Goal: Task Accomplishment & Management: Complete application form

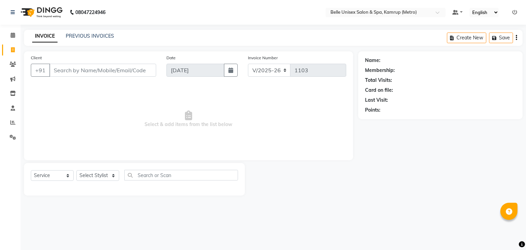
select select "7291"
select select "service"
click at [9, 35] on span at bounding box center [13, 36] width 12 height 8
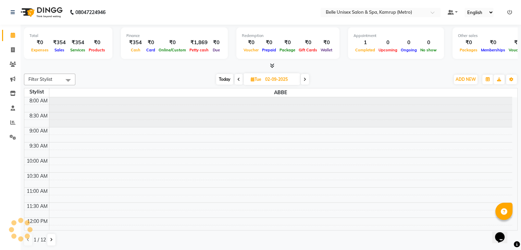
click at [14, 56] on li "Invoice" at bounding box center [10, 50] width 21 height 15
click at [13, 51] on icon at bounding box center [13, 49] width 4 height 5
select select "service"
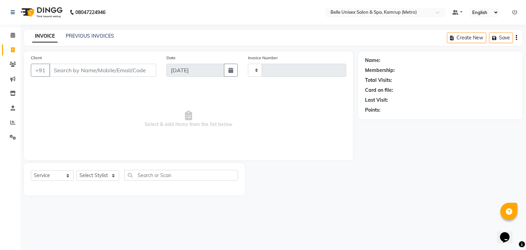
type input "1103"
select select "7291"
click at [12, 36] on icon at bounding box center [13, 35] width 4 height 5
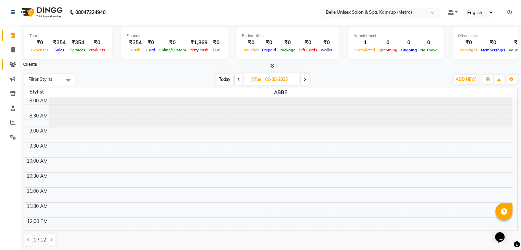
click at [13, 69] on link "Clients" at bounding box center [10, 64] width 16 height 11
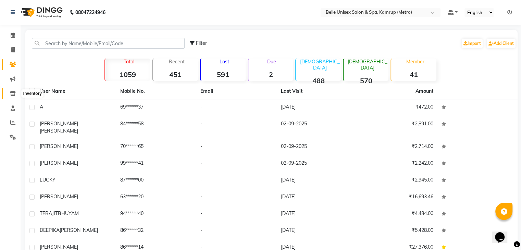
click at [11, 91] on icon at bounding box center [13, 93] width 6 height 5
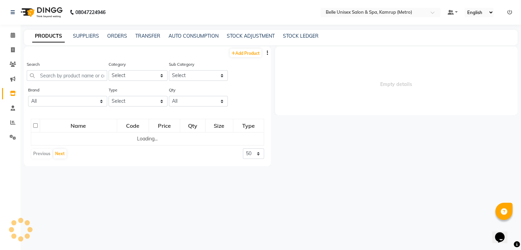
select select
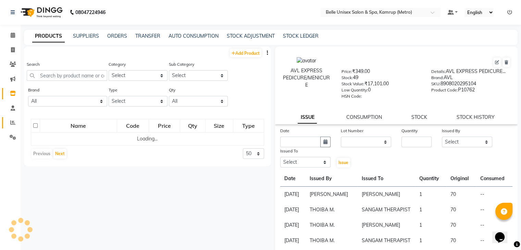
click at [13, 126] on link "Reports" at bounding box center [10, 122] width 16 height 11
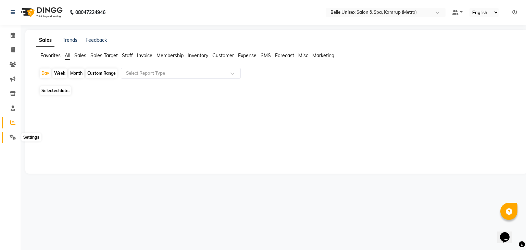
click at [13, 136] on icon at bounding box center [13, 137] width 7 height 5
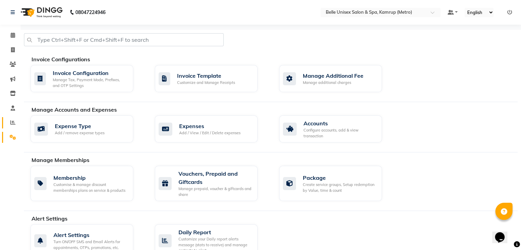
click at [10, 117] on link "Reports" at bounding box center [10, 122] width 16 height 11
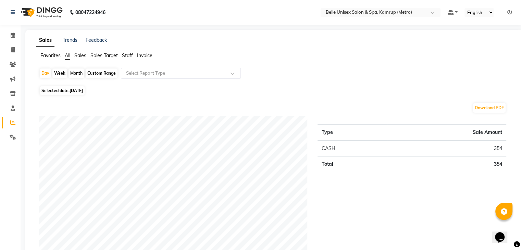
click at [72, 90] on span "[DATE]" at bounding box center [76, 90] width 13 height 5
select select "9"
select select "2025"
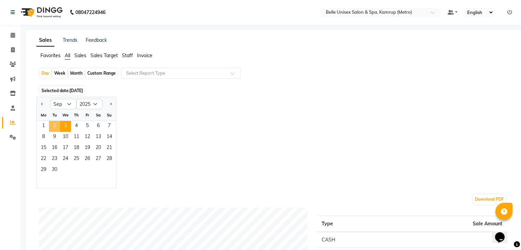
click at [56, 123] on span "2" at bounding box center [54, 126] width 11 height 11
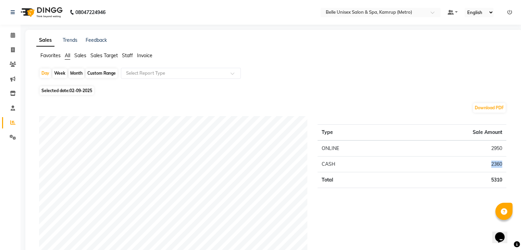
drag, startPoint x: 505, startPoint y: 162, endPoint x: 474, endPoint y: 165, distance: 31.3
click at [474, 165] on td "2360" at bounding box center [450, 165] width 112 height 16
click at [470, 195] on div "Type Sale Amount ONLINE 2950 CASH 2360 Total 5310" at bounding box center [412, 193] width 199 height 154
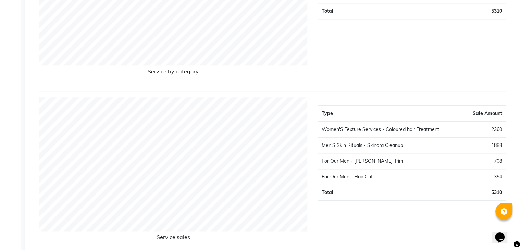
scroll to position [715, 0]
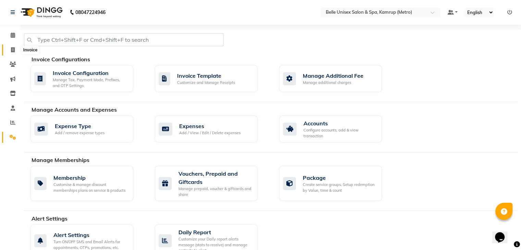
click at [11, 45] on link "Invoice" at bounding box center [10, 50] width 16 height 11
select select "service"
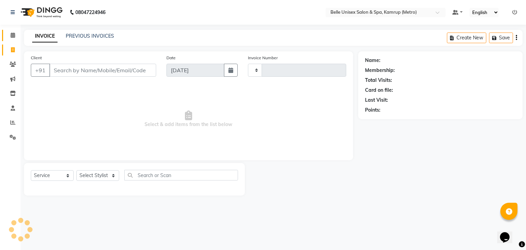
type input "1103"
select select "7291"
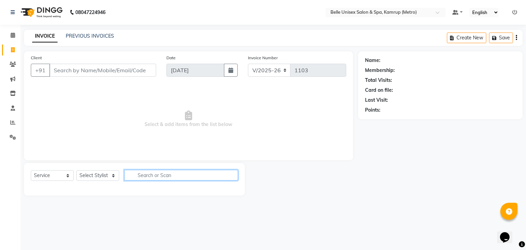
click at [157, 176] on input "text" at bounding box center [181, 175] width 114 height 11
click at [199, 171] on input "biolume" at bounding box center [176, 175] width 104 height 11
type input "biolume"
click at [114, 176] on select "Select Stylist ABBE Admin id [PERSON_NAME] ASEM COUNTER SALE [PERSON_NAME] [PER…" at bounding box center [97, 175] width 43 height 11
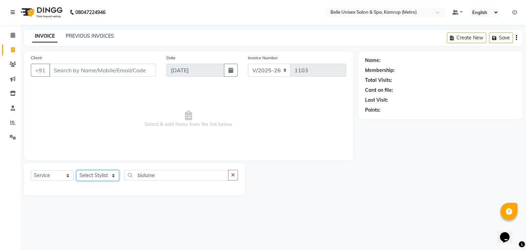
select select "88545"
click at [76, 171] on select "Select Stylist ABBE Admin id [PERSON_NAME] ASEM COUNTER SALE [PERSON_NAME] [PER…" at bounding box center [97, 175] width 43 height 11
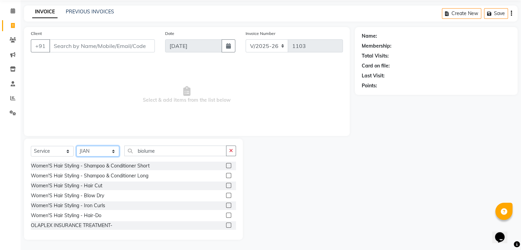
scroll to position [25, 0]
click at [164, 151] on input "biolume" at bounding box center [175, 151] width 102 height 11
click at [164, 150] on input "biolume" at bounding box center [175, 151] width 102 height 11
type input "="
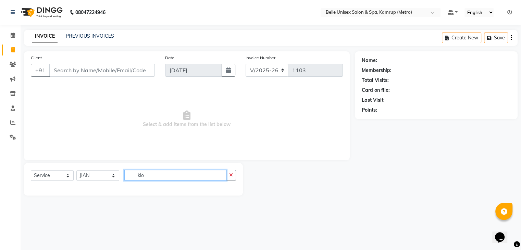
scroll to position [0, 0]
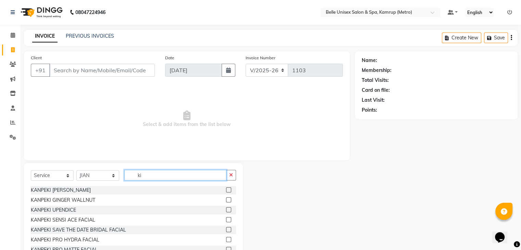
type input "k"
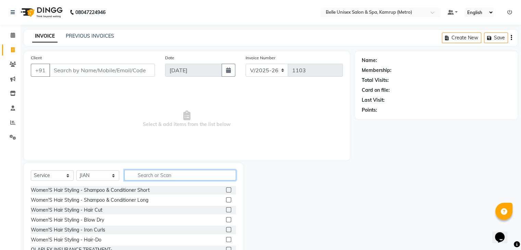
click at [218, 179] on input "text" at bounding box center [180, 175] width 112 height 11
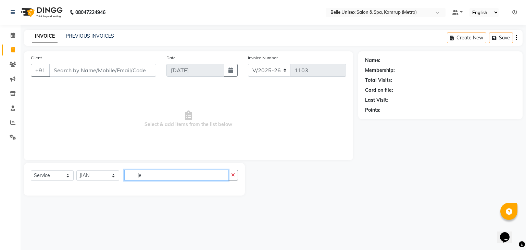
type input "j"
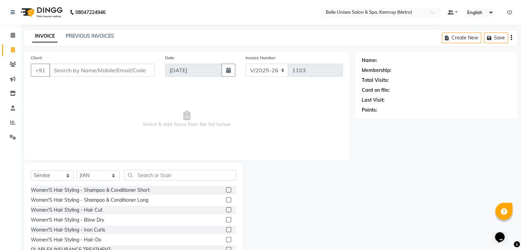
click at [237, 149] on span "Select & add items from the list below" at bounding box center [187, 119] width 312 height 69
click at [147, 177] on input "text" at bounding box center [180, 175] width 112 height 11
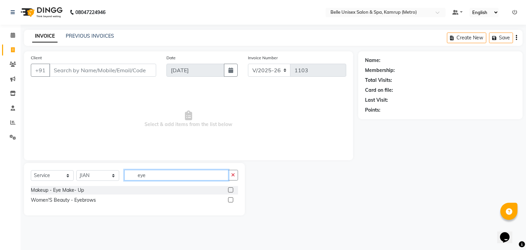
type input "eye"
click at [231, 198] on label at bounding box center [230, 199] width 5 height 5
click at [231, 198] on input "checkbox" at bounding box center [230, 200] width 4 height 4
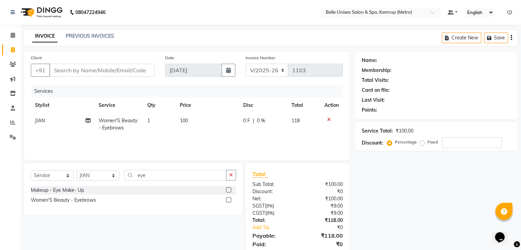
click at [228, 199] on label at bounding box center [228, 199] width 5 height 5
click at [228, 199] on input "checkbox" at bounding box center [228, 200] width 4 height 4
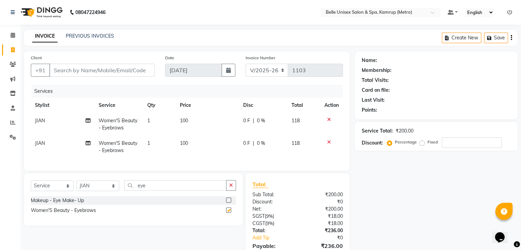
checkbox input "false"
click at [114, 70] on input "Client" at bounding box center [102, 70] width 106 height 13
type input "8"
type input "0"
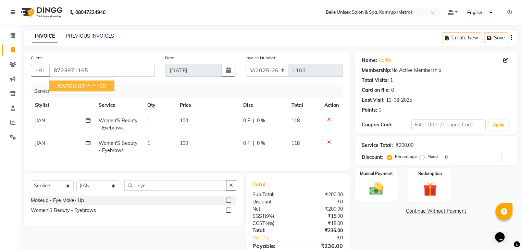
click at [101, 86] on ngb-highlight "87******65" at bounding box center [92, 86] width 28 height 7
type input "87******65"
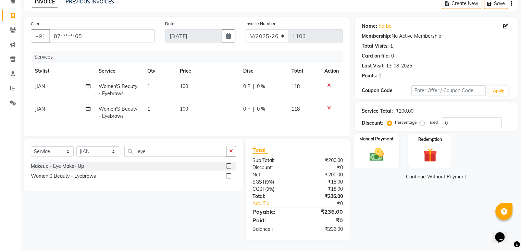
click at [365, 153] on img at bounding box center [376, 155] width 23 height 16
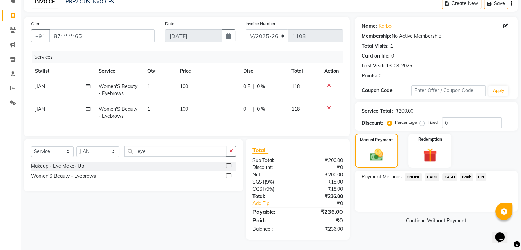
click at [417, 173] on span "ONLINE" at bounding box center [414, 177] width 18 height 8
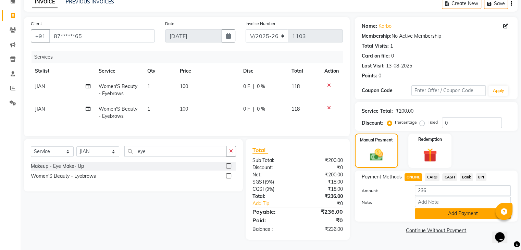
click at [471, 213] on button "Add Payment" at bounding box center [463, 213] width 96 height 11
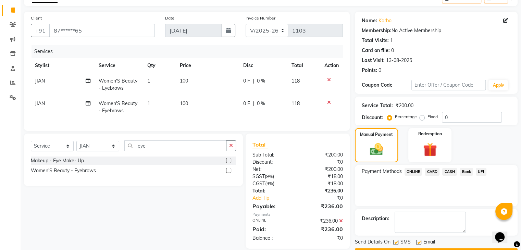
scroll to position [59, 0]
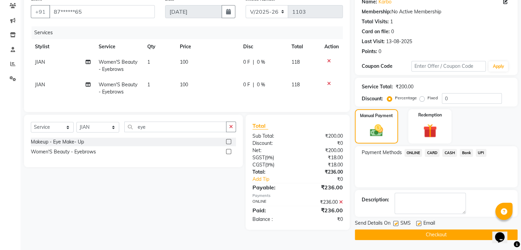
click at [474, 230] on button "Checkout" at bounding box center [436, 235] width 163 height 11
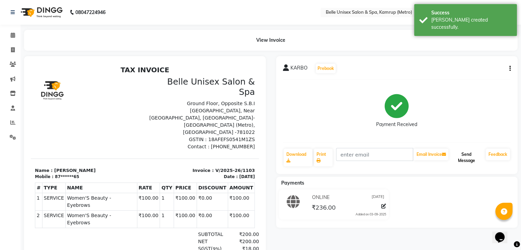
click at [472, 158] on button "Send Message" at bounding box center [466, 158] width 33 height 18
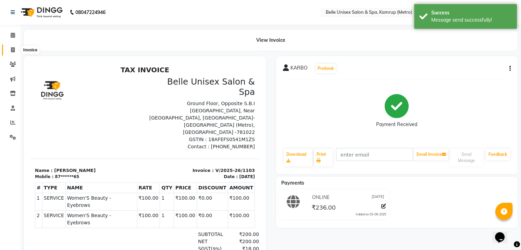
click at [13, 51] on icon at bounding box center [13, 49] width 4 height 5
select select "service"
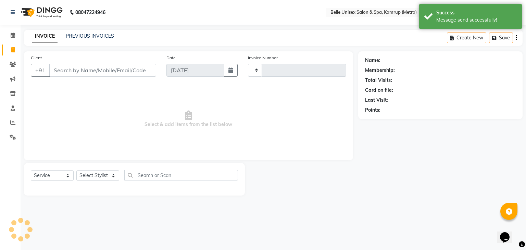
type input "1104"
select select "7291"
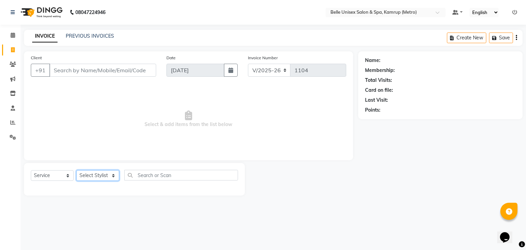
click at [113, 177] on select "Select Stylist ABBE Admin id [PERSON_NAME] ASEM COUNTER SALE [PERSON_NAME] [PER…" at bounding box center [97, 175] width 43 height 11
select select "82302"
click at [76, 171] on select "Select Stylist ABBE Admin id [PERSON_NAME] ASEM COUNTER SALE [PERSON_NAME] [PER…" at bounding box center [97, 175] width 43 height 11
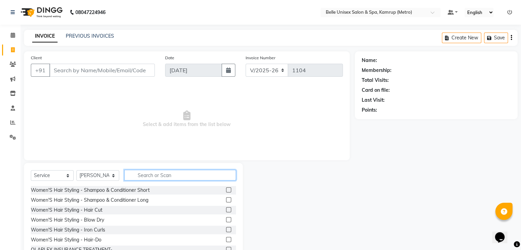
click at [172, 172] on input "text" at bounding box center [180, 175] width 112 height 11
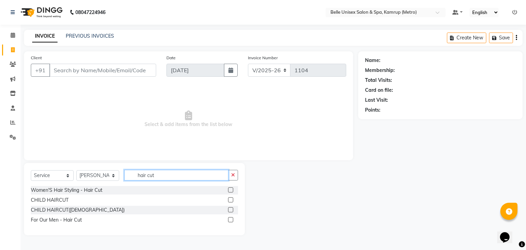
type input "hair cut"
click at [232, 189] on label at bounding box center [230, 189] width 5 height 5
click at [232, 189] on input "checkbox" at bounding box center [230, 190] width 4 height 4
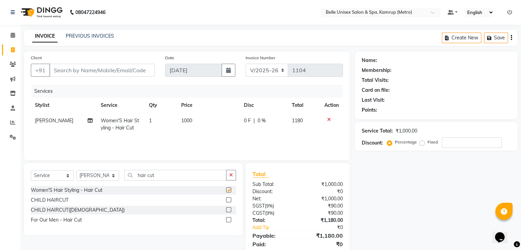
checkbox input "false"
click at [106, 68] on input "Client" at bounding box center [102, 70] width 106 height 13
type input "8"
type input "0"
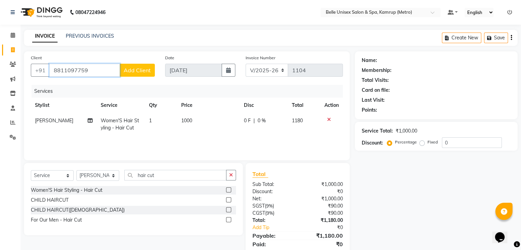
type input "8811097759"
click at [137, 65] on button "Add Client" at bounding box center [137, 70] width 35 height 13
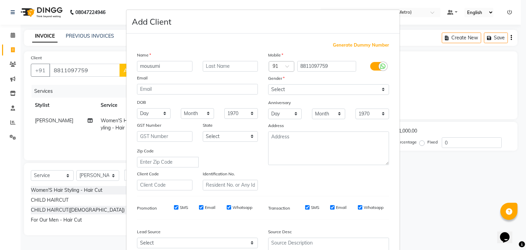
click at [142, 68] on input "mousumi" at bounding box center [165, 66] width 56 height 11
type input "Mousumi"
click at [380, 86] on select "Select [DEMOGRAPHIC_DATA] [DEMOGRAPHIC_DATA] Other Prefer Not To Say" at bounding box center [328, 89] width 121 height 11
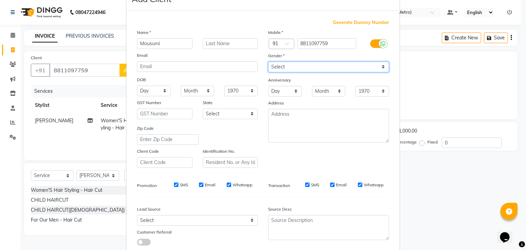
scroll to position [20, 0]
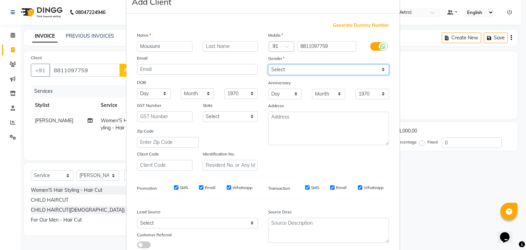
click at [382, 70] on select "Select [DEMOGRAPHIC_DATA] [DEMOGRAPHIC_DATA] Other Prefer Not To Say" at bounding box center [328, 69] width 121 height 11
select select "[DEMOGRAPHIC_DATA]"
click at [268, 64] on select "Select [DEMOGRAPHIC_DATA] [DEMOGRAPHIC_DATA] Other Prefer Not To Say" at bounding box center [328, 69] width 121 height 11
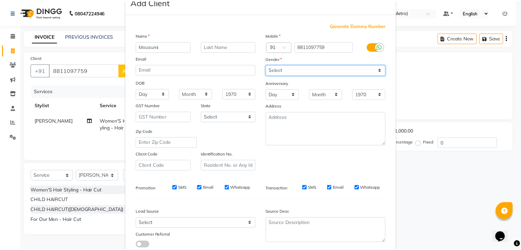
scroll to position [70, 0]
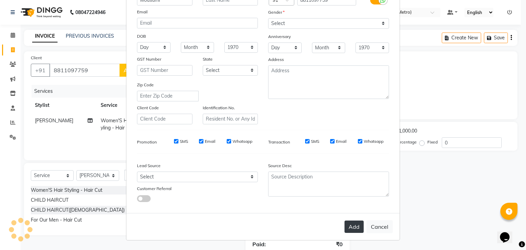
click at [350, 226] on button "Add" at bounding box center [354, 227] width 19 height 12
type input "88******59"
select select
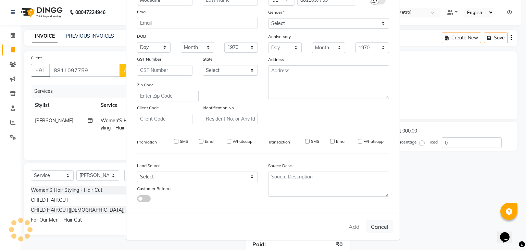
select select
checkbox input "false"
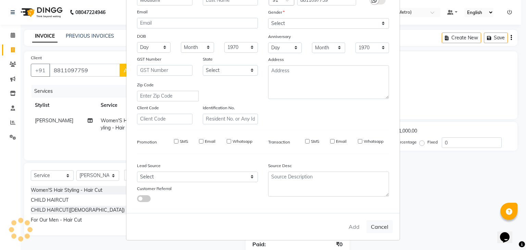
checkbox input "false"
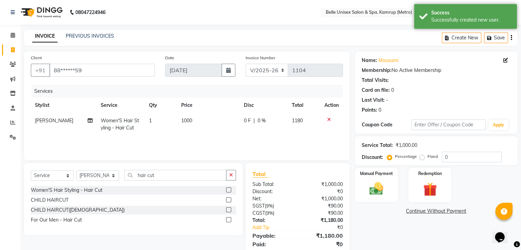
scroll to position [24, 0]
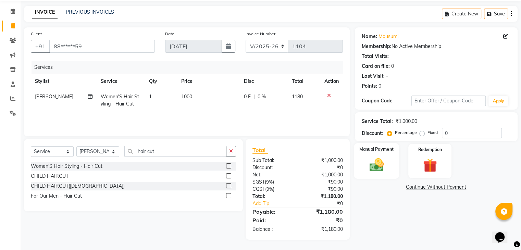
click at [380, 171] on img at bounding box center [376, 165] width 23 height 16
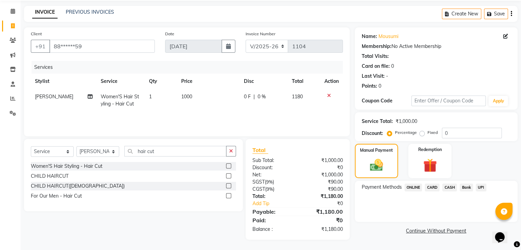
click at [446, 187] on span "CASH" at bounding box center [449, 188] width 15 height 8
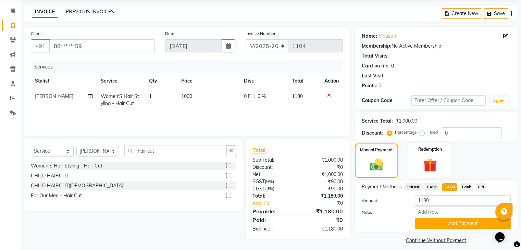
scroll to position [31, 0]
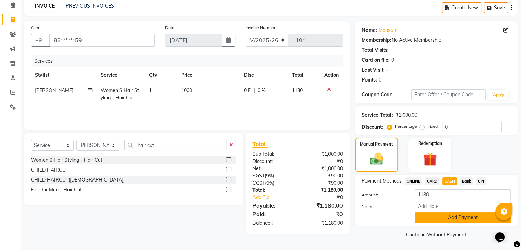
click at [453, 216] on button "Add Payment" at bounding box center [463, 217] width 96 height 11
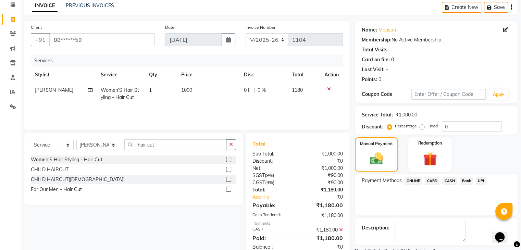
scroll to position [59, 0]
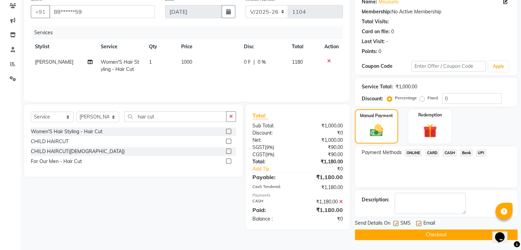
click at [445, 232] on button "Checkout" at bounding box center [436, 235] width 163 height 11
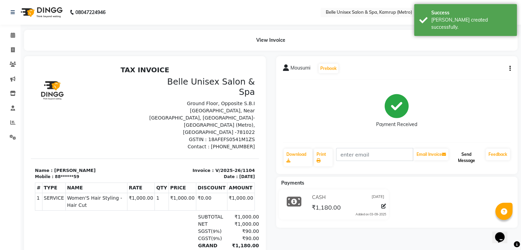
click at [471, 158] on button "Send Message" at bounding box center [466, 158] width 33 height 18
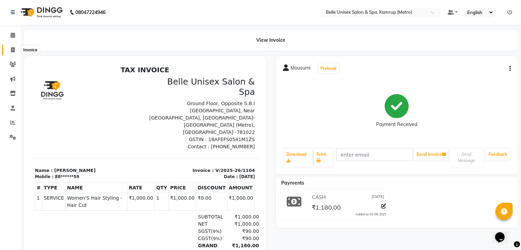
click at [12, 52] on span at bounding box center [13, 50] width 12 height 8
select select "service"
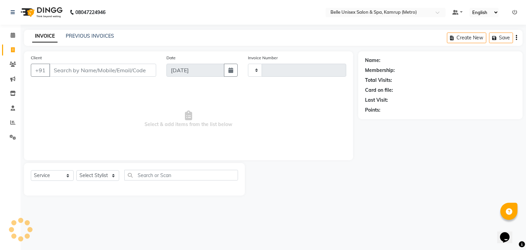
type input "1105"
select select "7291"
click at [12, 33] on icon at bounding box center [13, 35] width 4 height 5
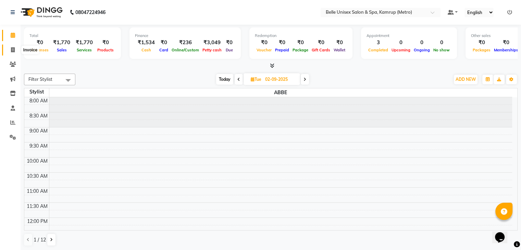
click at [14, 52] on span at bounding box center [13, 50] width 12 height 8
select select "service"
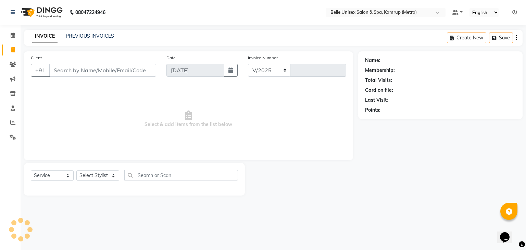
select select "7291"
type input "1105"
